Goal: Navigation & Orientation: Find specific page/section

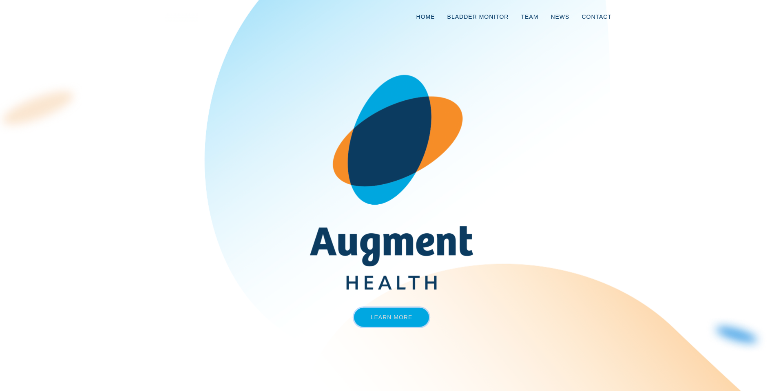
click at [417, 313] on link "Learn More" at bounding box center [391, 317] width 75 height 19
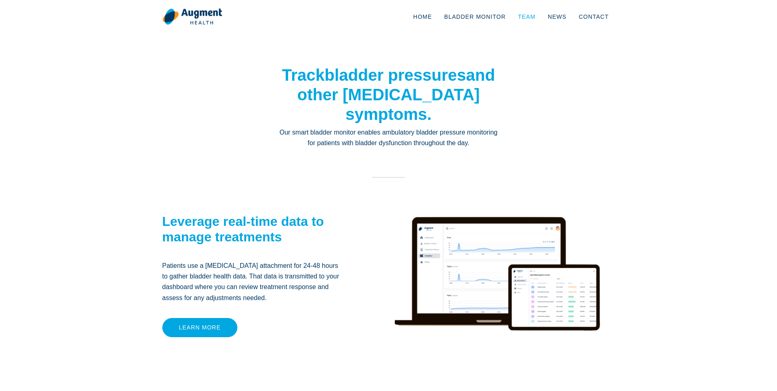
click at [535, 16] on link "Team" at bounding box center [527, 16] width 30 height 27
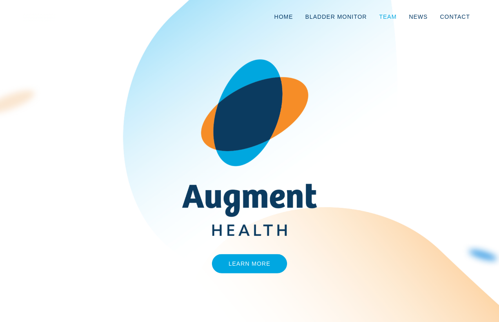
click at [388, 16] on link "Team" at bounding box center [388, 16] width 30 height 27
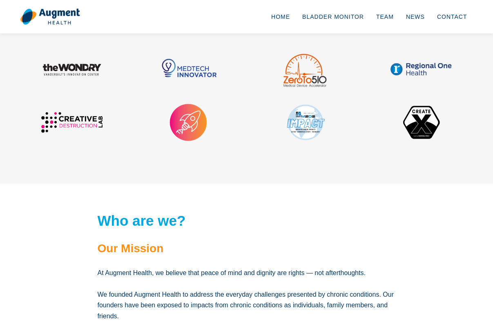
scroll to position [1224, 0]
